Goal: Task Accomplishment & Management: Manage account settings

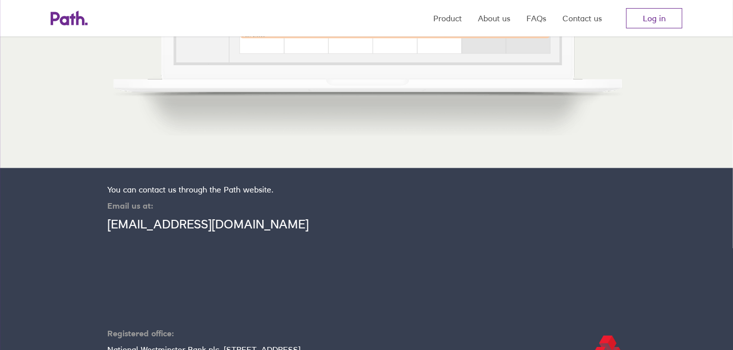
scroll to position [709, 0]
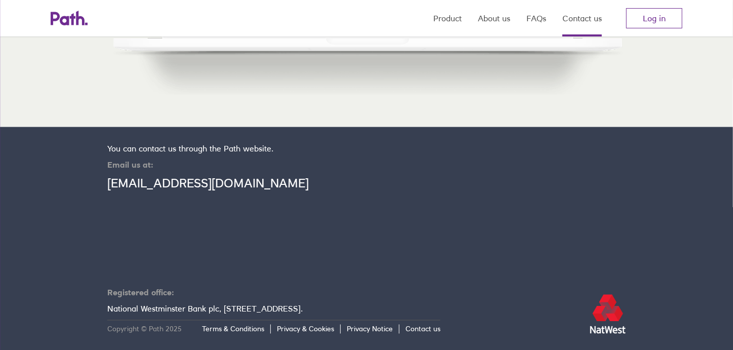
drag, startPoint x: 651, startPoint y: 20, endPoint x: 588, endPoint y: 23, distance: 62.8
click at [651, 20] on link "Log in" at bounding box center [654, 18] width 56 height 20
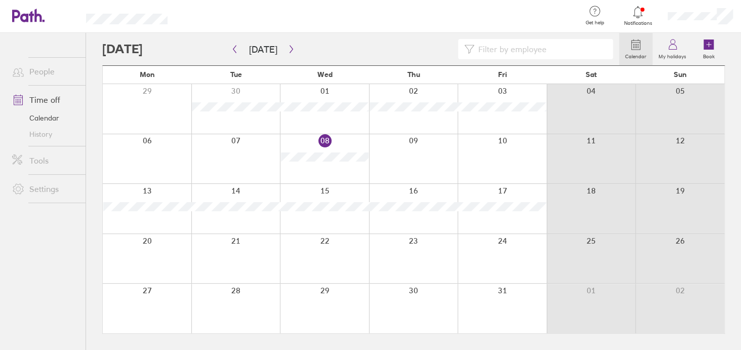
click at [246, 196] on div at bounding box center [235, 209] width 89 height 50
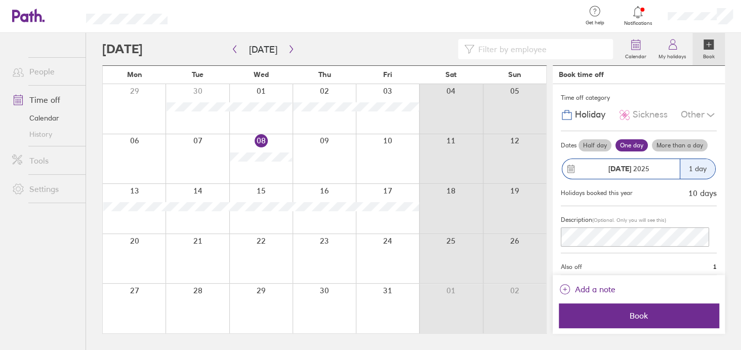
click at [191, 193] on div at bounding box center [197, 209] width 63 height 50
click at [45, 102] on link "Time off" at bounding box center [44, 100] width 81 height 20
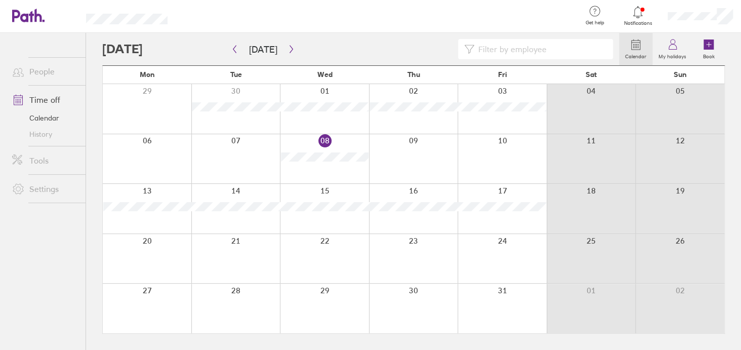
click at [45, 137] on link "History" at bounding box center [44, 134] width 81 height 16
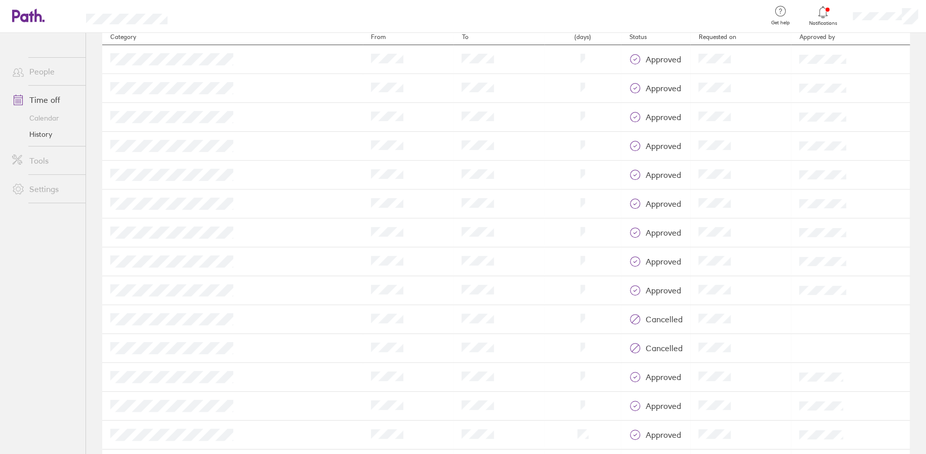
scroll to position [51, 0]
drag, startPoint x: 522, startPoint y: 414, endPoint x: 470, endPoint y: 400, distance: 54.4
click at [545, 349] on td "Duration" at bounding box center [583, 404] width 77 height 29
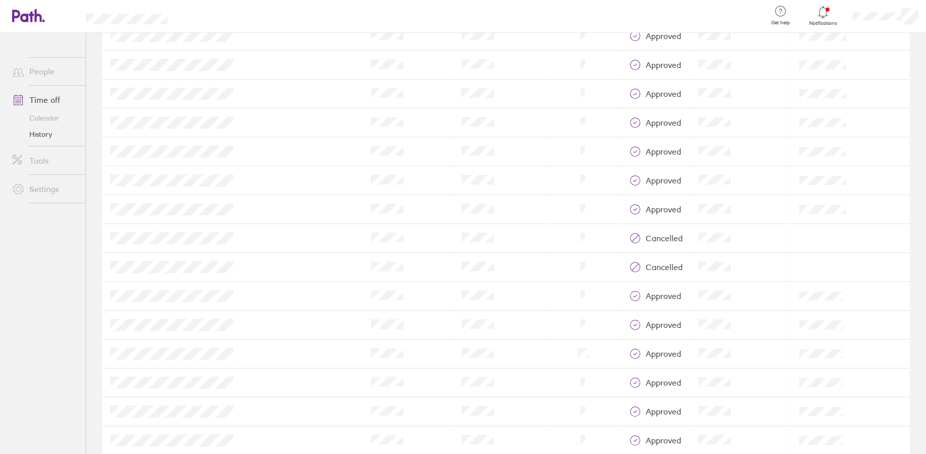
scroll to position [0, 0]
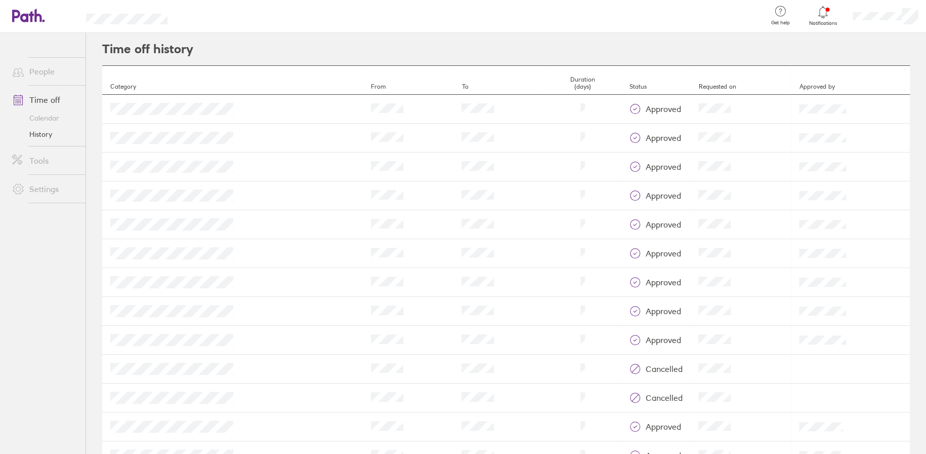
click at [50, 117] on link "Calendar" at bounding box center [44, 118] width 81 height 16
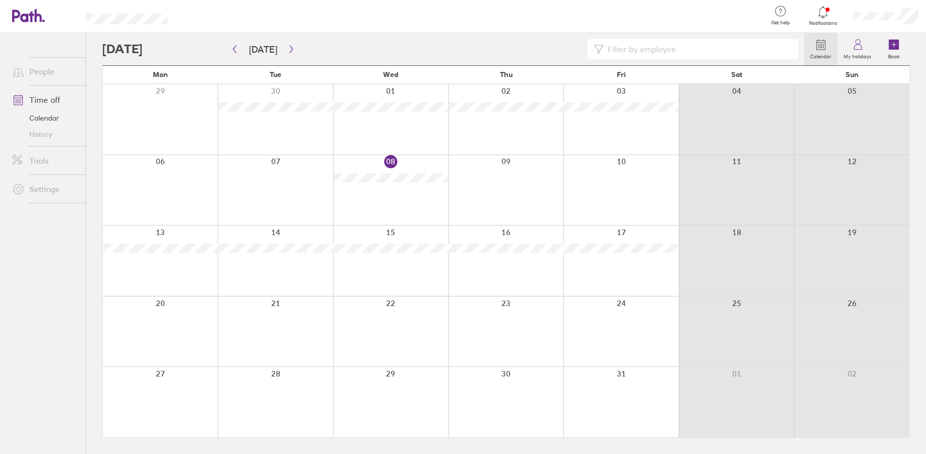
click at [48, 97] on link "Time off" at bounding box center [44, 100] width 81 height 20
click at [741, 57] on label "My holidays" at bounding box center [858, 55] width 40 height 9
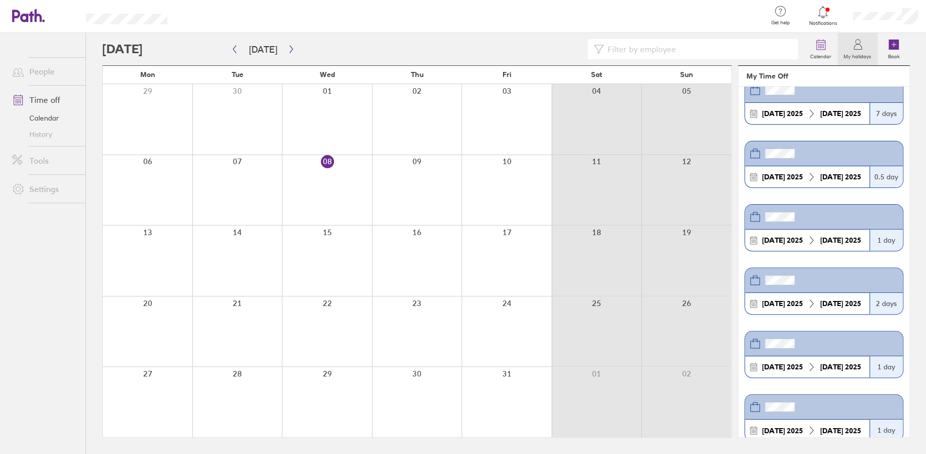
scroll to position [676, 0]
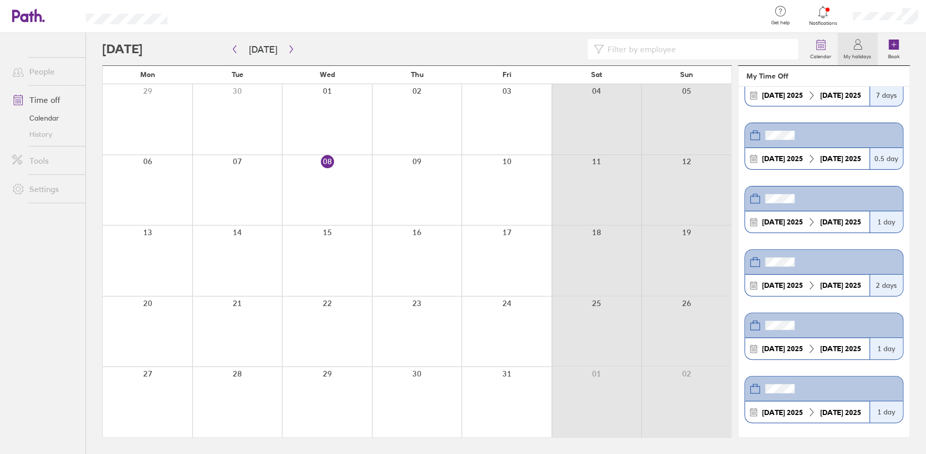
click at [37, 159] on link "Tools" at bounding box center [44, 160] width 81 height 20
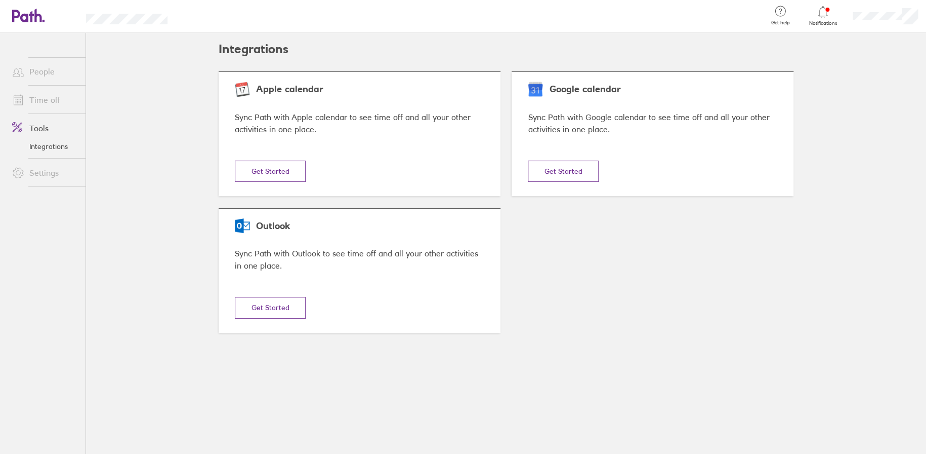
click at [40, 78] on link "People" at bounding box center [44, 71] width 81 height 20
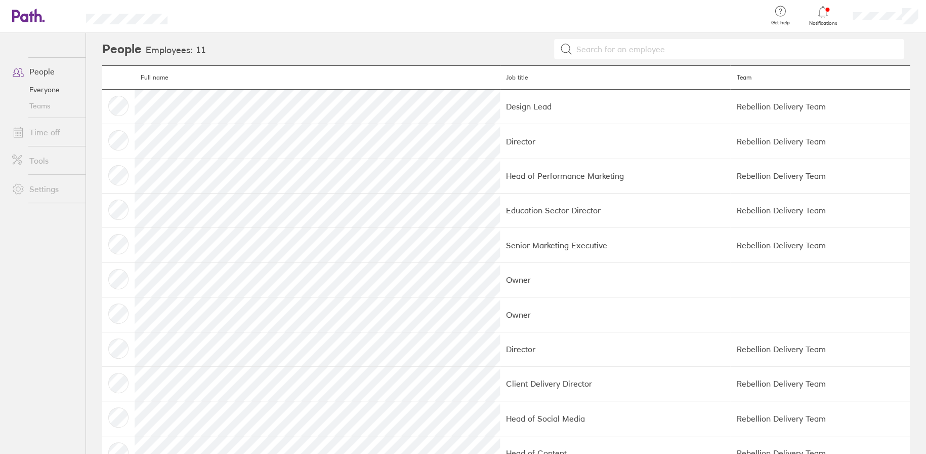
click at [43, 128] on link "Time off" at bounding box center [44, 132] width 81 height 20
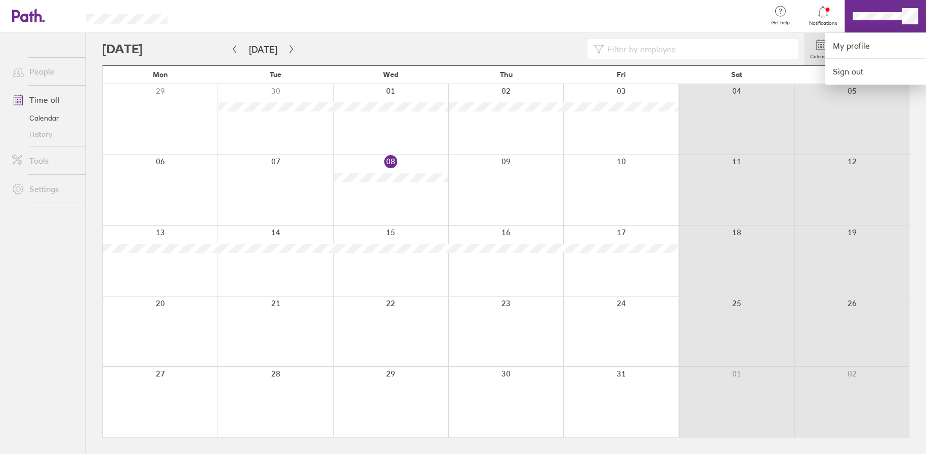
click at [50, 98] on div at bounding box center [463, 227] width 926 height 454
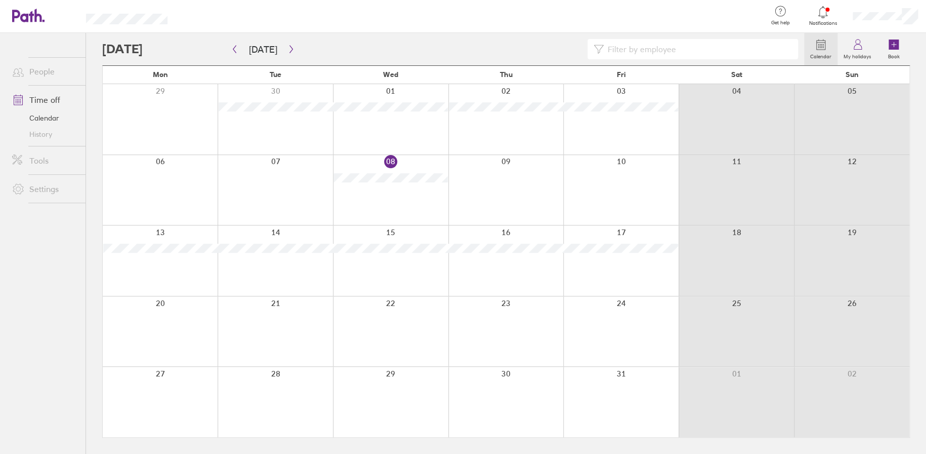
click at [50, 97] on link "Time off" at bounding box center [44, 100] width 81 height 20
click at [46, 116] on link "Calendar" at bounding box center [44, 118] width 81 height 16
click at [40, 158] on link "Tools" at bounding box center [44, 160] width 81 height 20
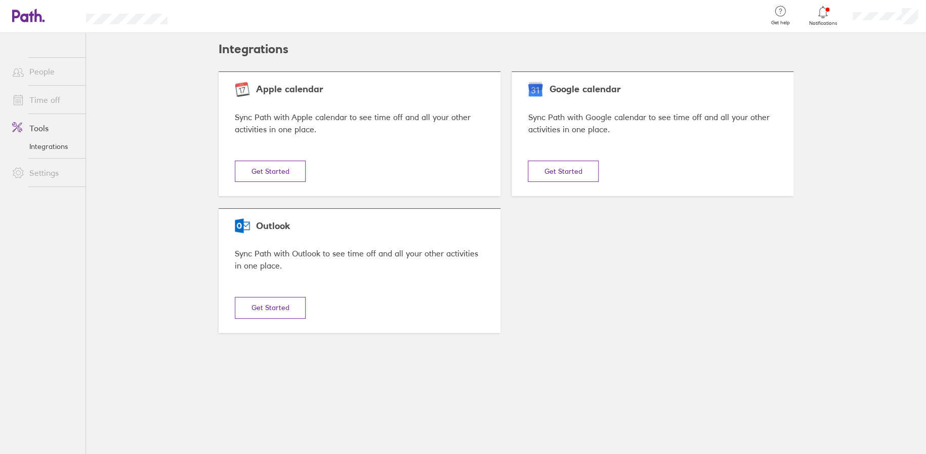
click at [47, 102] on link "Time off" at bounding box center [44, 100] width 81 height 20
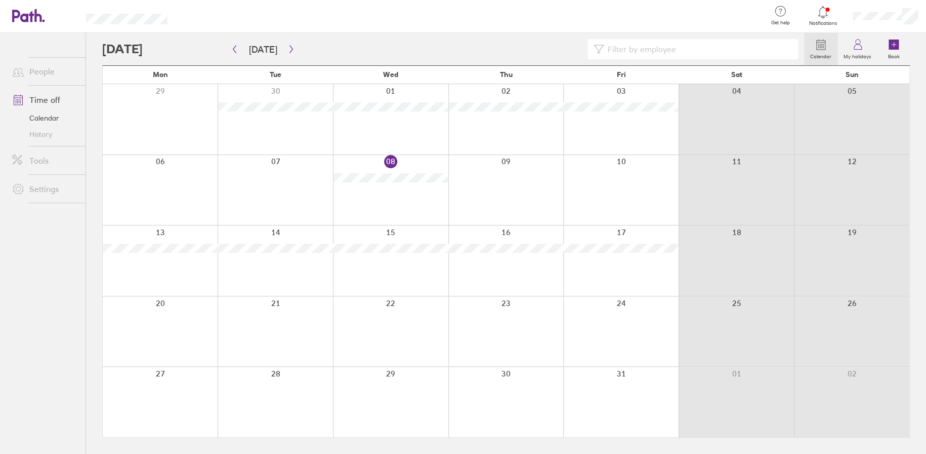
click at [43, 132] on link "History" at bounding box center [44, 134] width 81 height 16
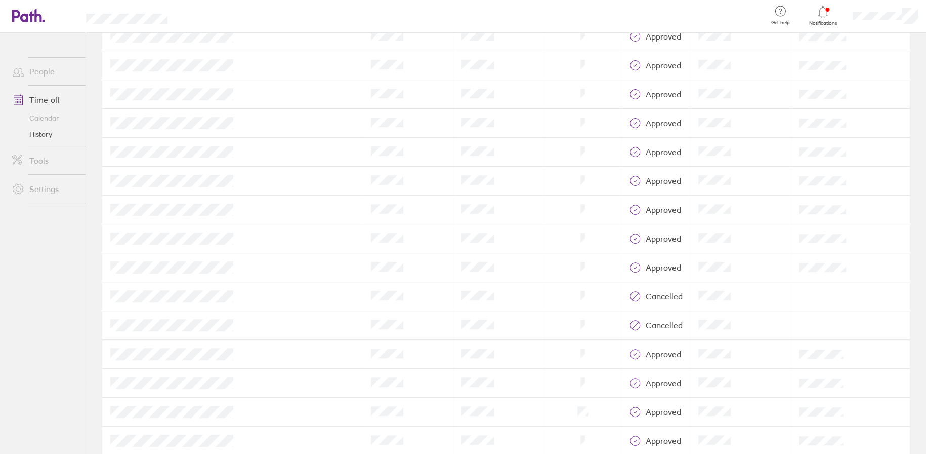
scroll to position [176, 0]
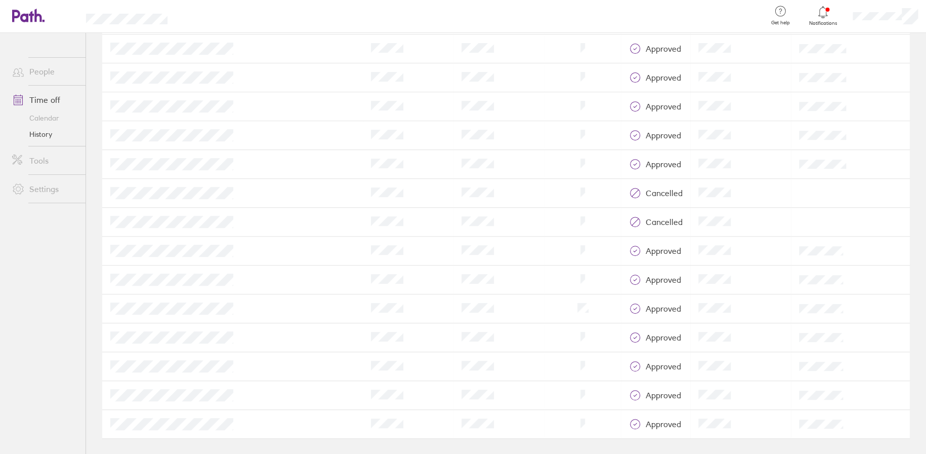
click at [53, 187] on link "Settings" at bounding box center [44, 189] width 81 height 20
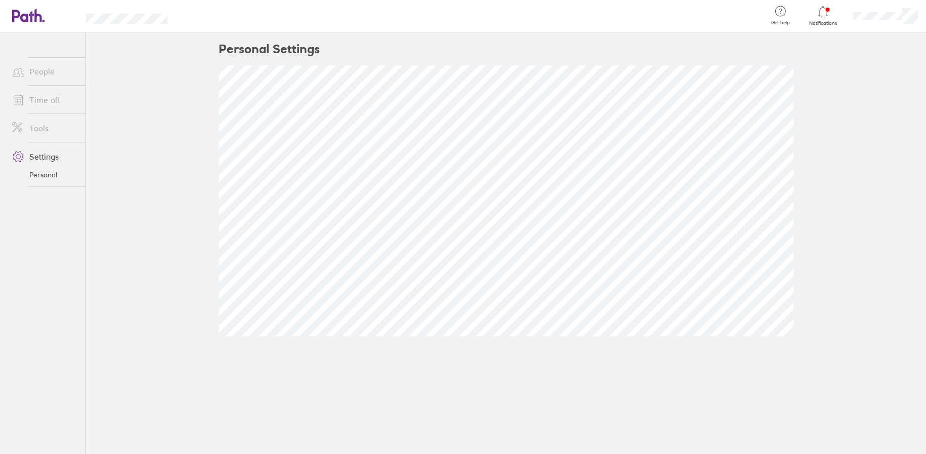
click at [50, 129] on link "Tools" at bounding box center [44, 128] width 81 height 20
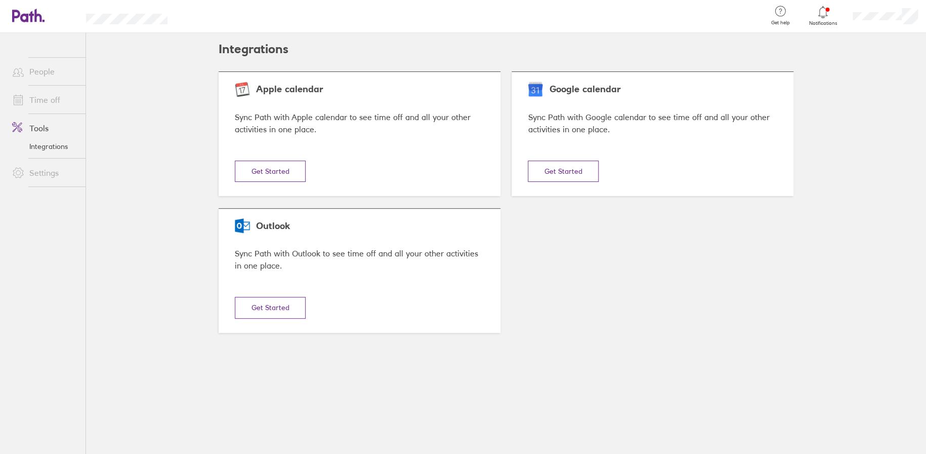
click at [47, 100] on link "Time off" at bounding box center [44, 100] width 81 height 20
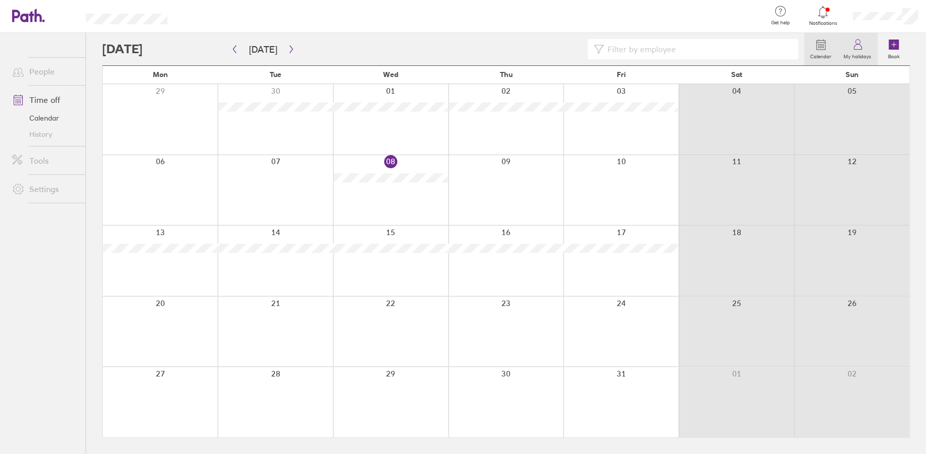
click at [741, 44] on icon at bounding box center [858, 44] width 12 height 12
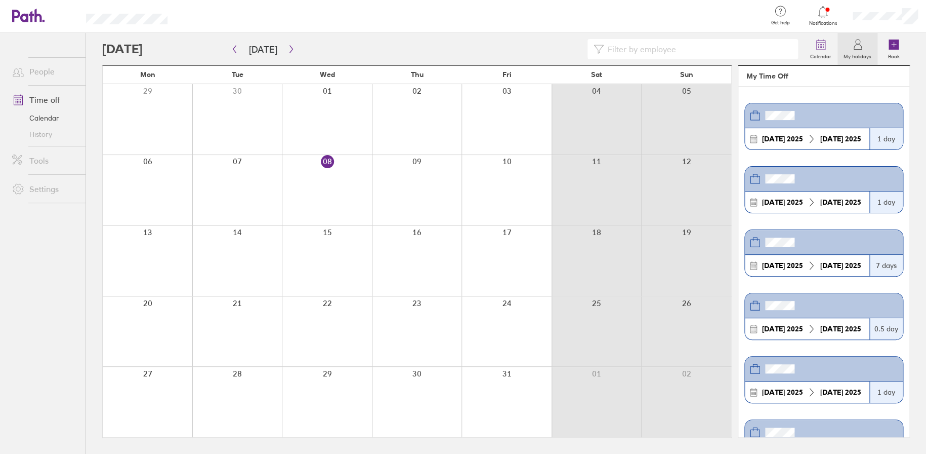
scroll to position [676, 0]
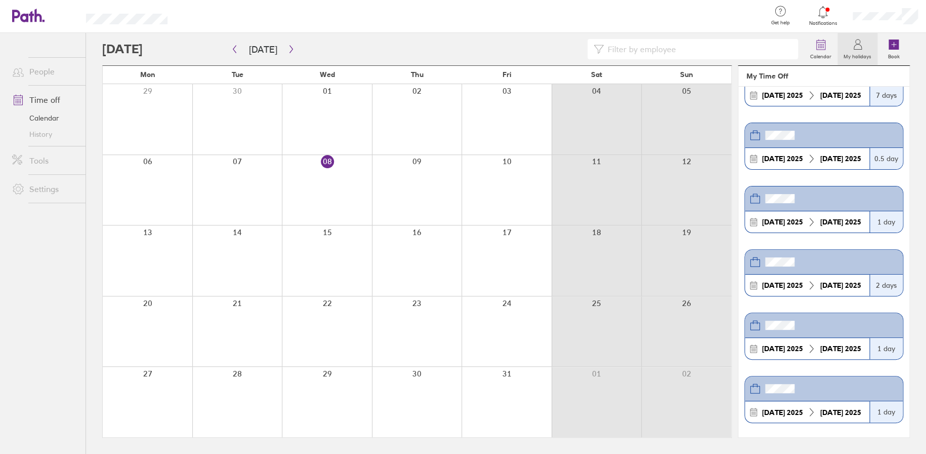
click at [49, 184] on link "Settings" at bounding box center [44, 189] width 81 height 20
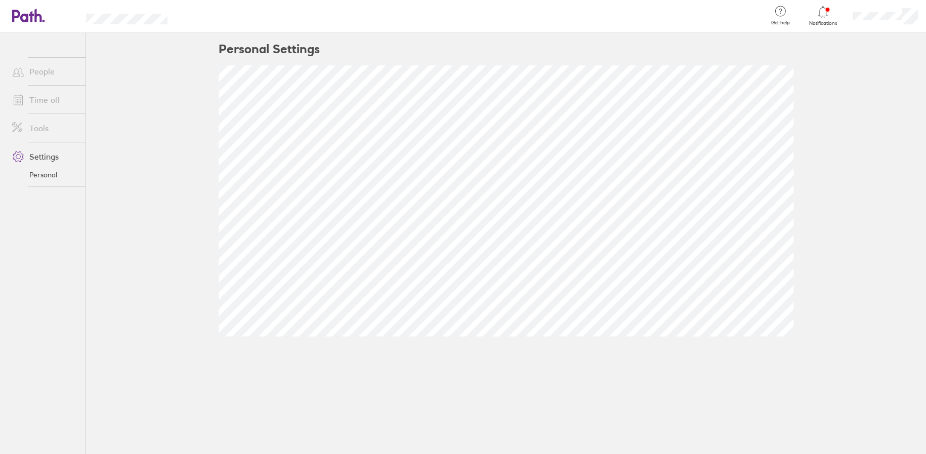
click at [46, 174] on link "Personal" at bounding box center [44, 175] width 81 height 16
click at [43, 174] on link "Personal" at bounding box center [44, 175] width 81 height 16
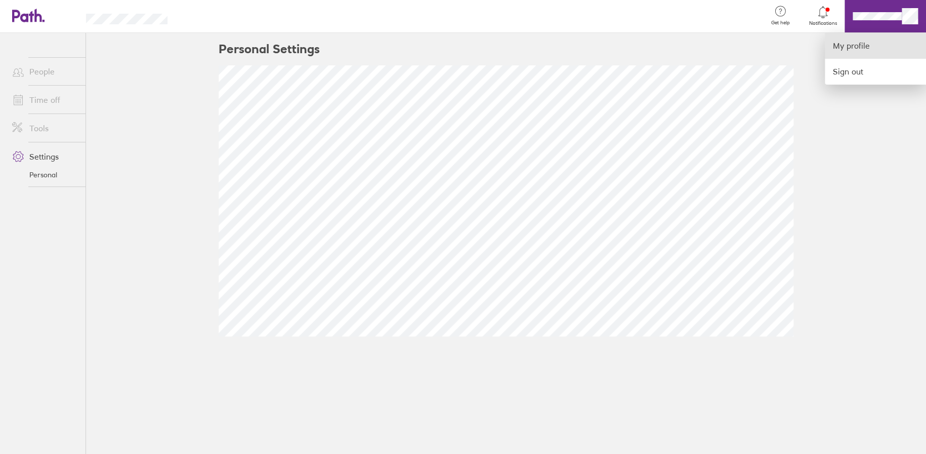
click at [741, 47] on link "My profile" at bounding box center [875, 46] width 101 height 26
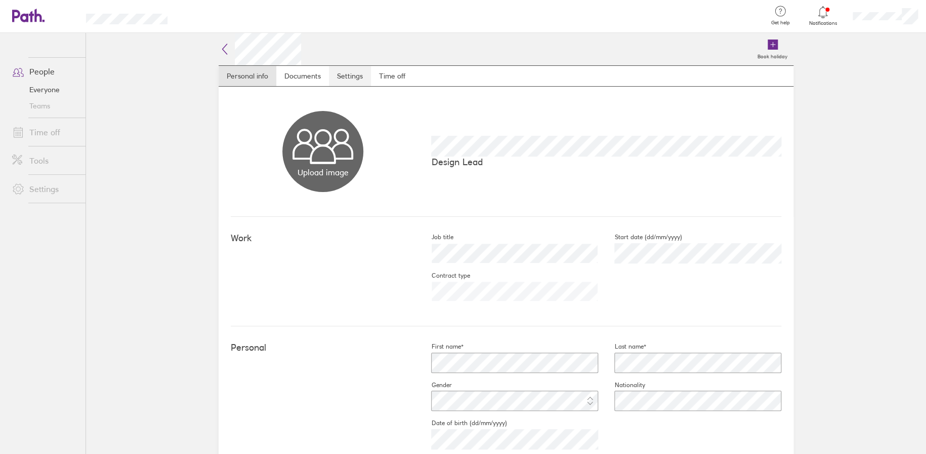
click at [342, 74] on link "Settings" at bounding box center [350, 76] width 42 height 20
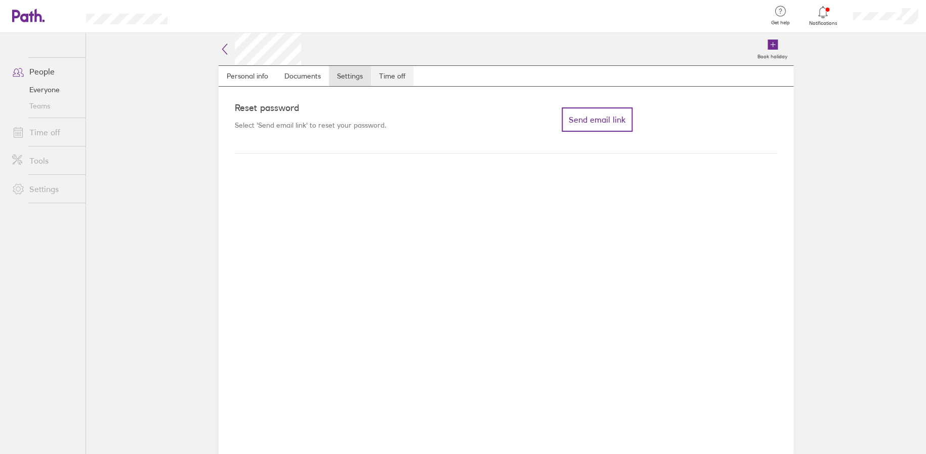
click at [383, 77] on link "Time off" at bounding box center [392, 76] width 43 height 20
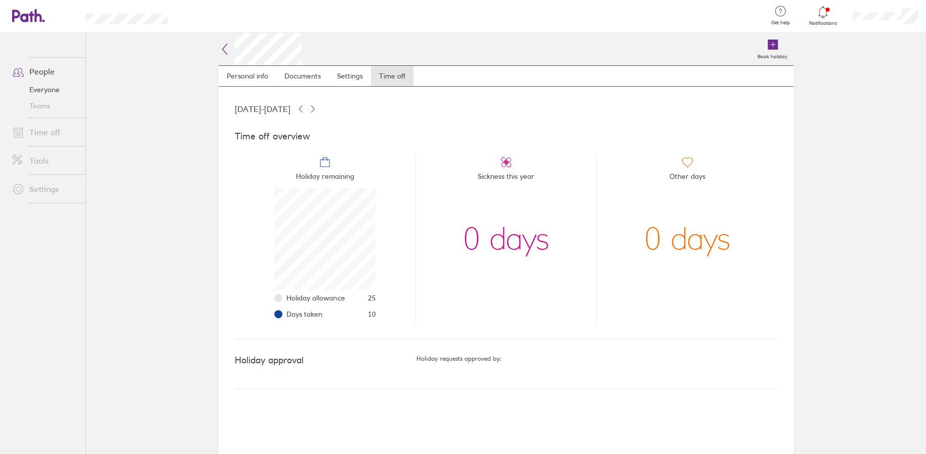
scroll to position [101, 101]
click at [51, 138] on link "Time off" at bounding box center [44, 132] width 81 height 20
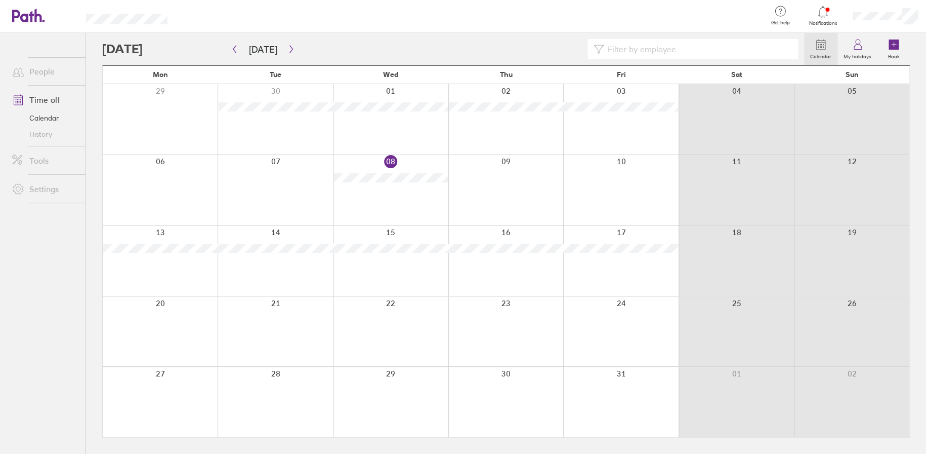
click at [288, 232] on div at bounding box center [275, 260] width 115 height 70
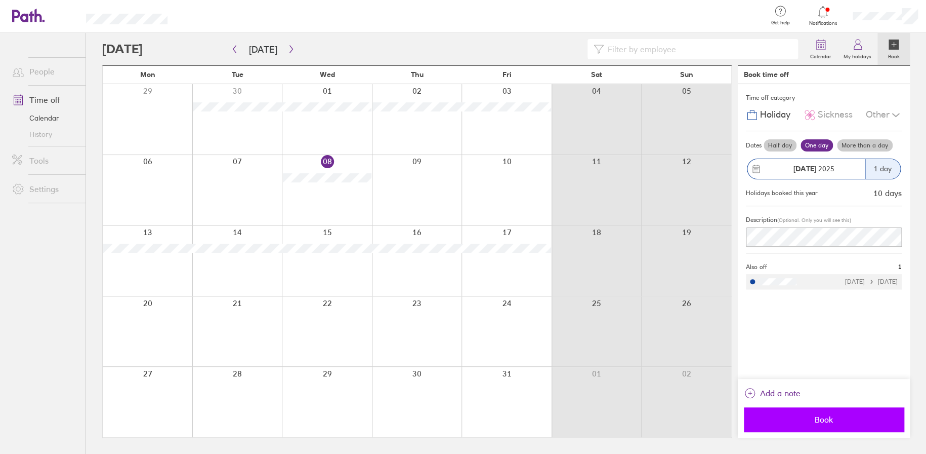
click at [741, 349] on button "Book" at bounding box center [824, 419] width 160 height 24
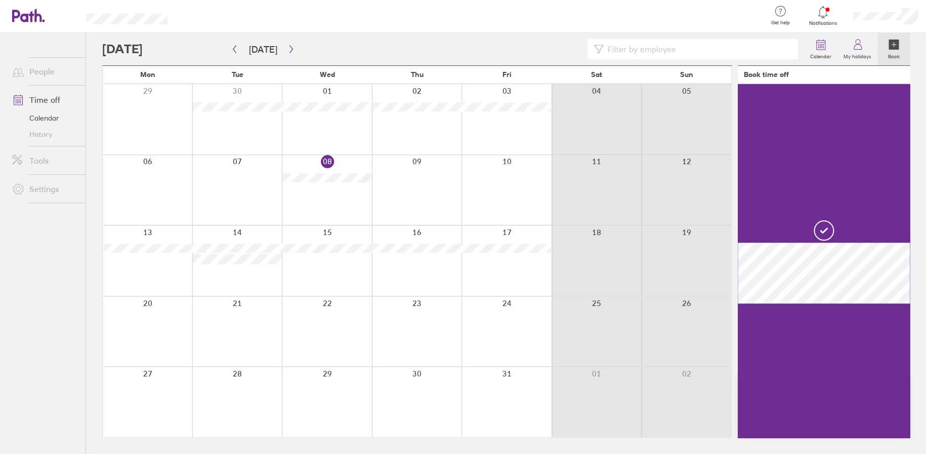
click at [331, 234] on div at bounding box center [327, 260] width 90 height 70
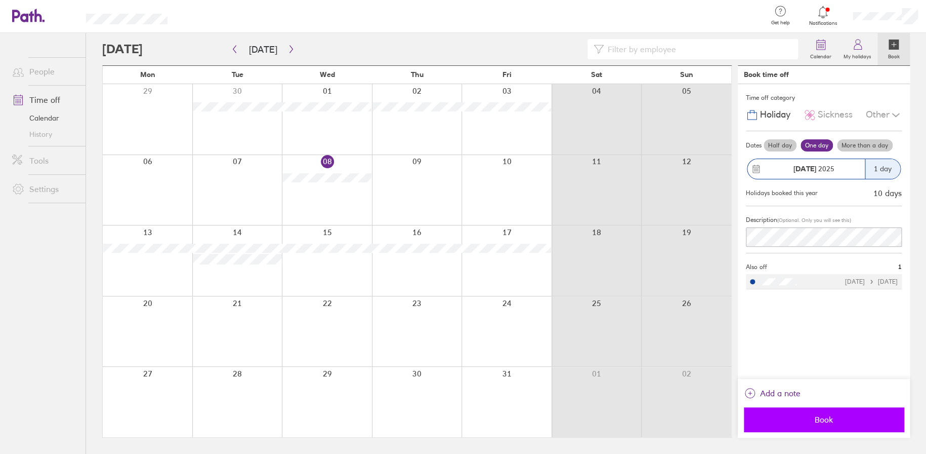
click at [741, 349] on button "Book" at bounding box center [824, 419] width 160 height 24
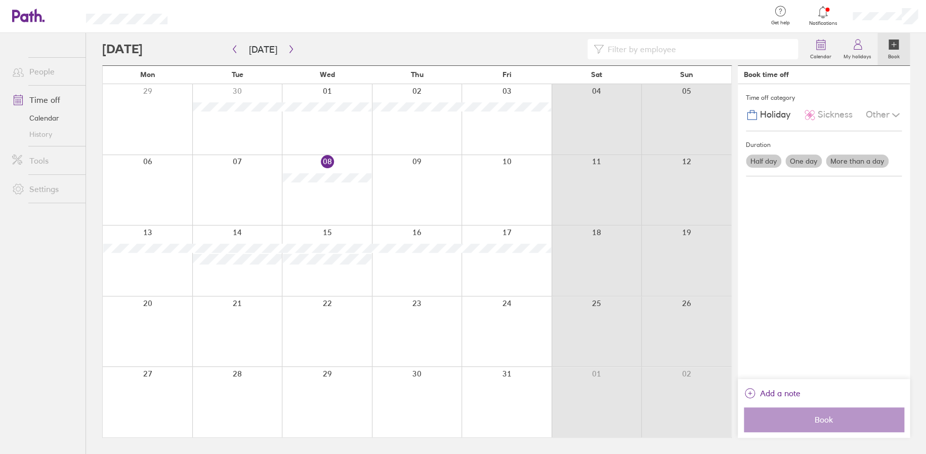
click at [513, 236] on div at bounding box center [507, 260] width 90 height 70
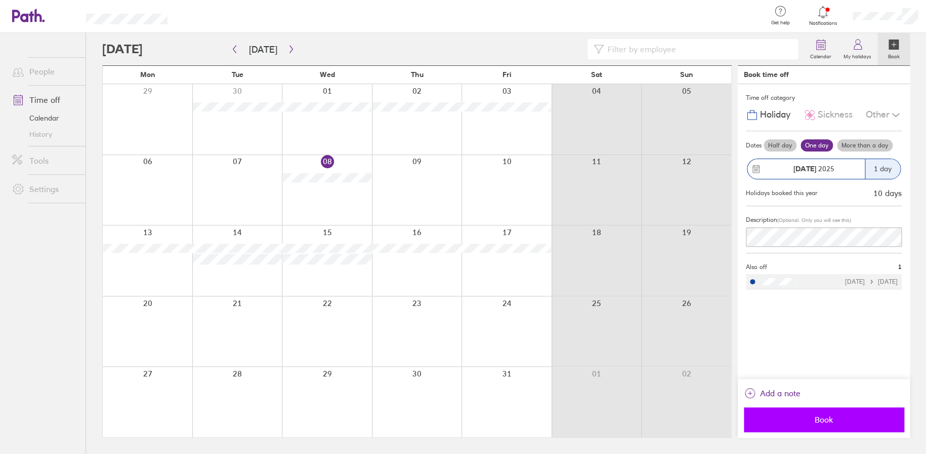
click at [741, 349] on span "Book" at bounding box center [824, 419] width 146 height 9
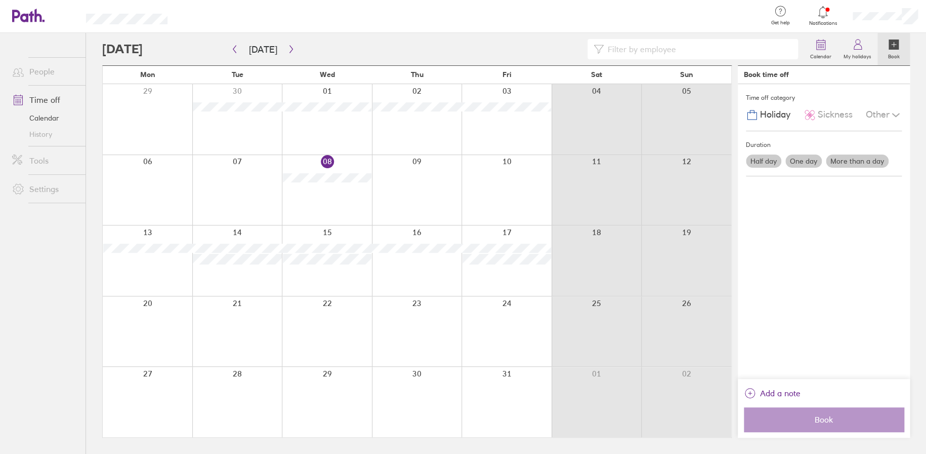
click at [258, 328] on div at bounding box center [237, 331] width 90 height 70
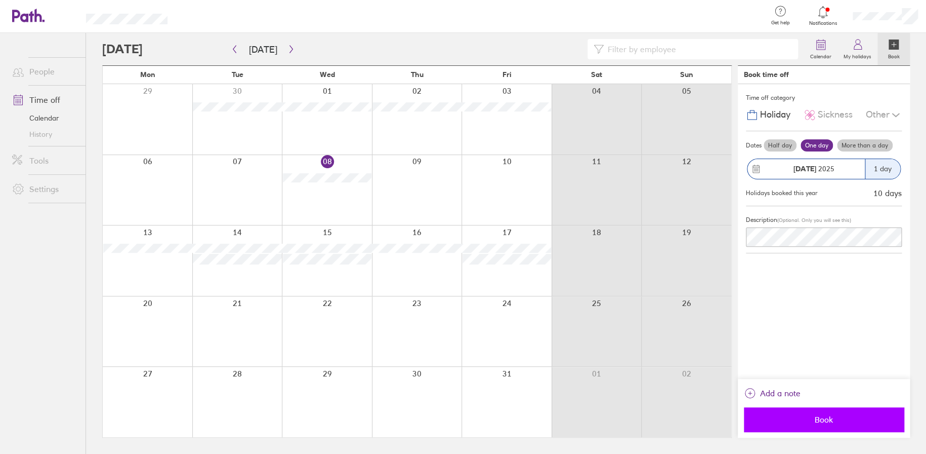
click at [741, 349] on span "Book" at bounding box center [824, 419] width 146 height 9
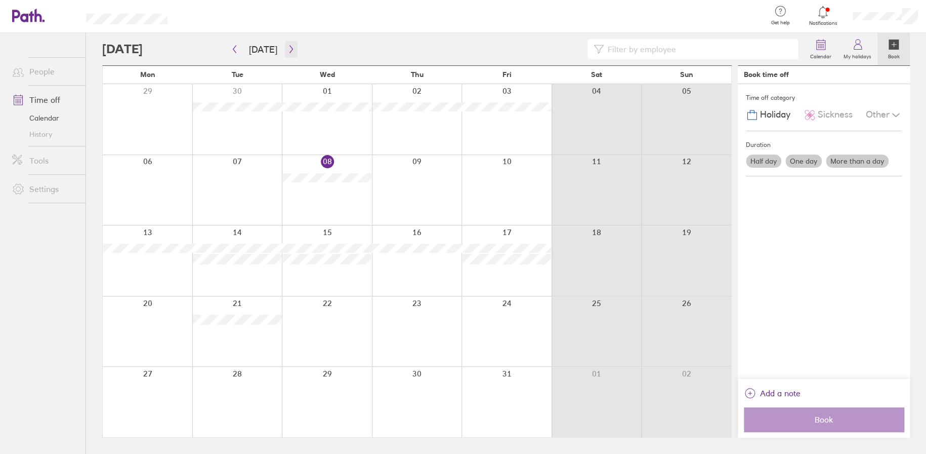
click at [290, 52] on icon "button" at bounding box center [292, 49] width 8 height 8
click at [403, 174] on div at bounding box center [417, 190] width 90 height 70
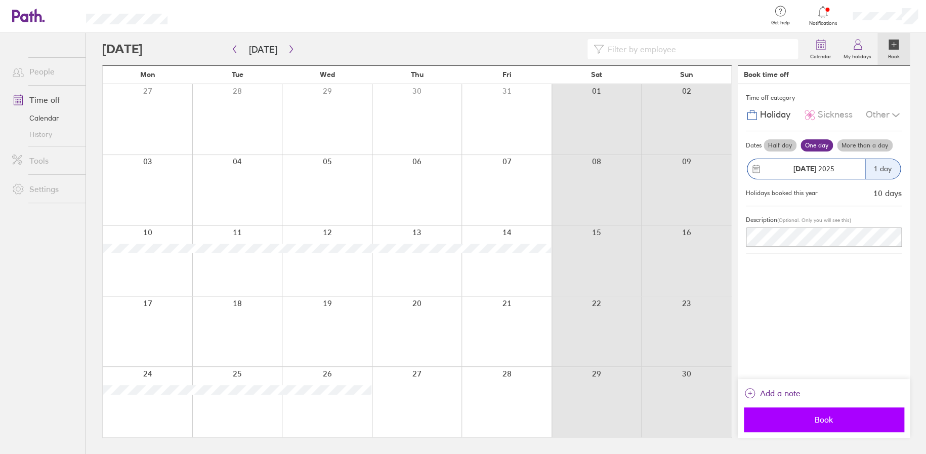
click at [741, 349] on span "Book" at bounding box center [824, 419] width 146 height 9
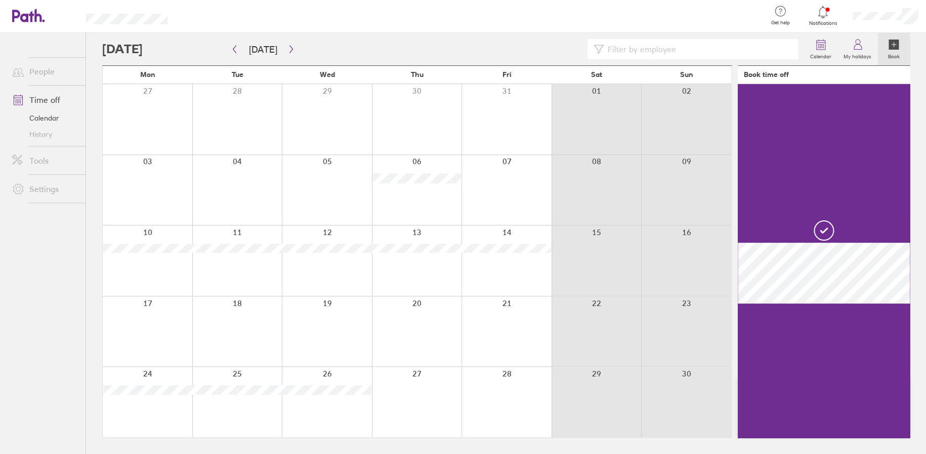
click at [503, 184] on div at bounding box center [507, 190] width 90 height 70
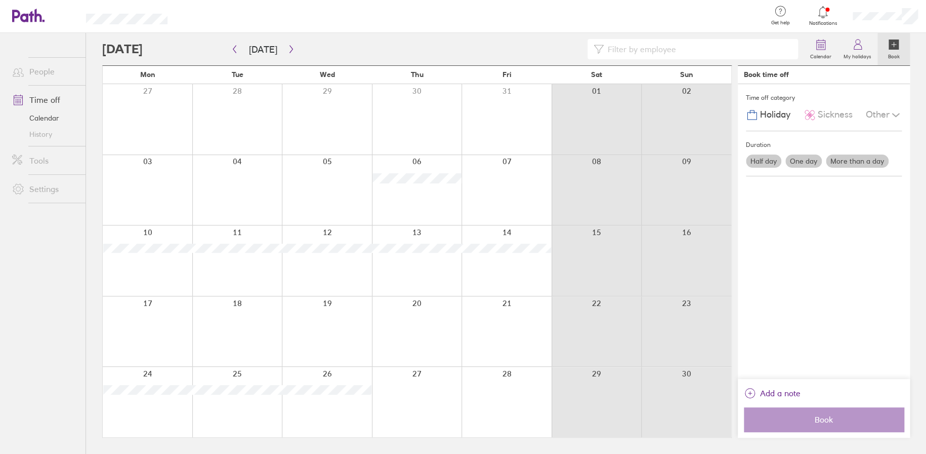
click at [514, 199] on div at bounding box center [507, 190] width 90 height 70
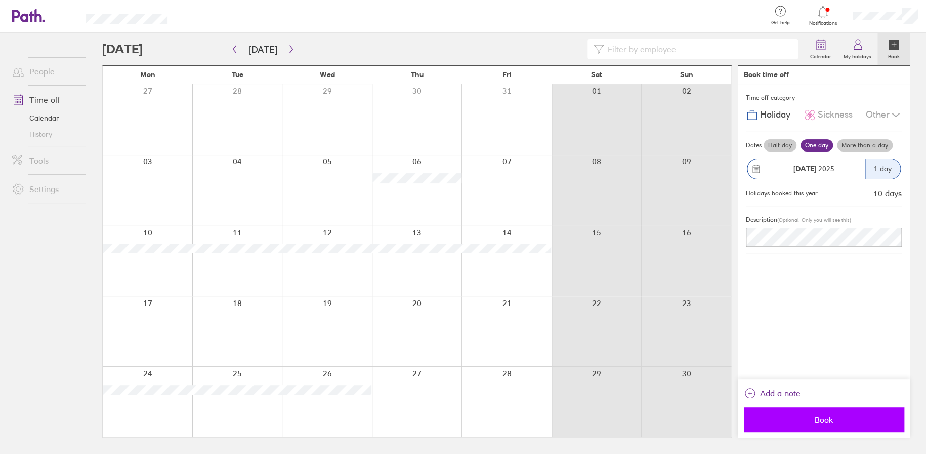
click at [741, 349] on span "Book" at bounding box center [824, 419] width 146 height 9
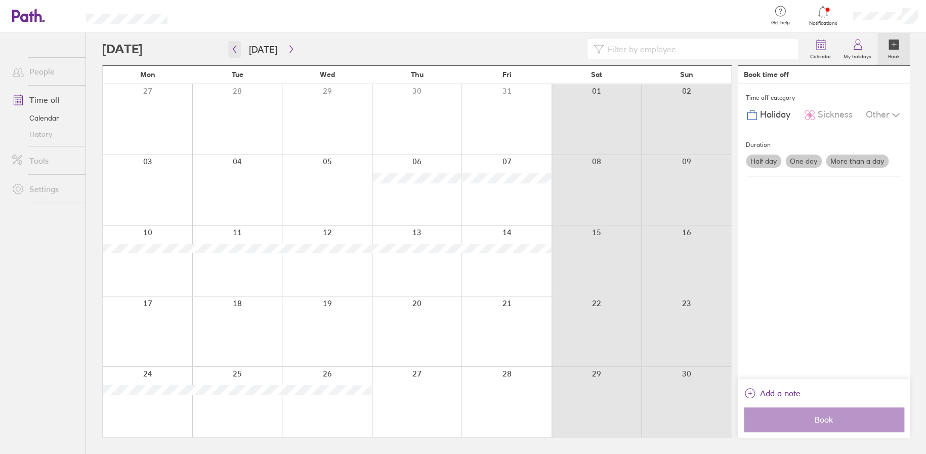
click at [236, 48] on icon "button" at bounding box center [235, 49] width 8 height 8
